Goal: Task Accomplishment & Management: Complete application form

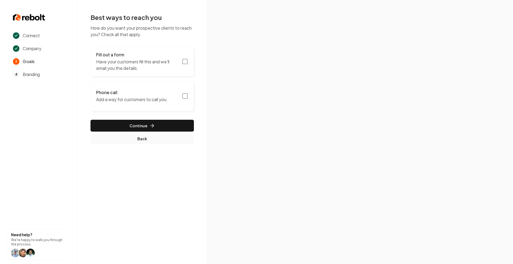
click at [143, 139] on button "Back" at bounding box center [141, 139] width 103 height 10
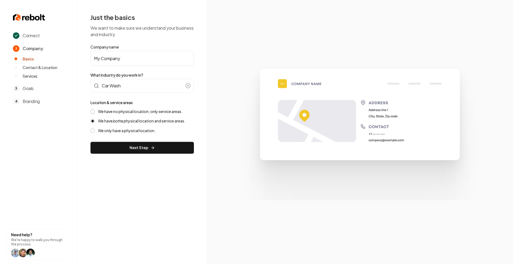
click at [156, 95] on form "Company name My Company What industry do you work in? Car Wash Location & servi…" at bounding box center [141, 98] width 103 height 109
click at [153, 86] on div "Car Wash" at bounding box center [141, 86] width 103 height 14
click at [226, 58] on div "Connect 2 Company Basics Contact & Location Services 3 Goals 4 Branding Need he…" at bounding box center [256, 132] width 513 height 264
click at [141, 82] on div "Car Wash" at bounding box center [141, 86] width 103 height 14
click at [138, 87] on div "Car Wash" at bounding box center [141, 86] width 103 height 14
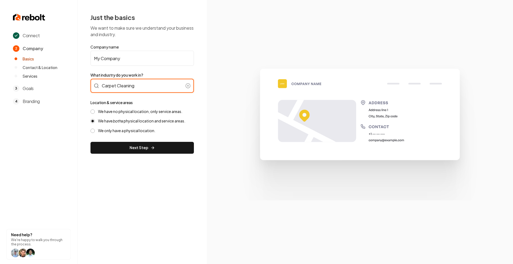
click at [144, 83] on div "Carpet Cleaning" at bounding box center [141, 86] width 103 height 14
click at [146, 83] on div "Car Wash" at bounding box center [141, 86] width 103 height 14
click at [142, 86] on div "Electrician" at bounding box center [141, 86] width 103 height 14
click at [240, 46] on div "Connect 2 Company Basics Contact & Location Services 3 Goals 4 Branding Need he…" at bounding box center [256, 132] width 513 height 264
click at [489, 16] on section at bounding box center [360, 132] width 306 height 264
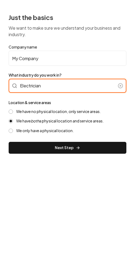
click at [54, 88] on div "Electrician" at bounding box center [67, 86] width 117 height 14
type input "Electrician"
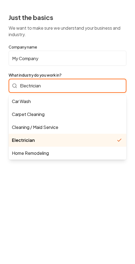
click at [64, 87] on div "Electrician Car Wash Carpet Cleaning Cleaning / Maid Service Electrician Home R…" at bounding box center [67, 86] width 117 height 14
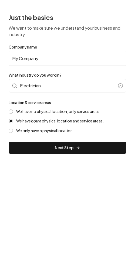
click at [100, 70] on form "Company name My Company What industry do you work in? Electrician Location & se…" at bounding box center [67, 98] width 117 height 109
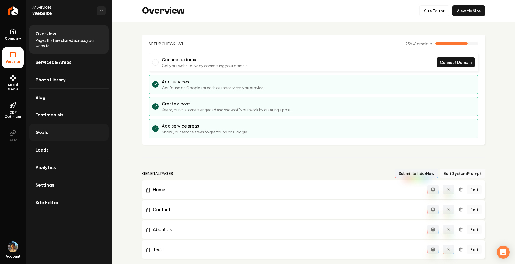
click at [54, 132] on link "Goals" at bounding box center [69, 132] width 80 height 17
